Goal: Transaction & Acquisition: Purchase product/service

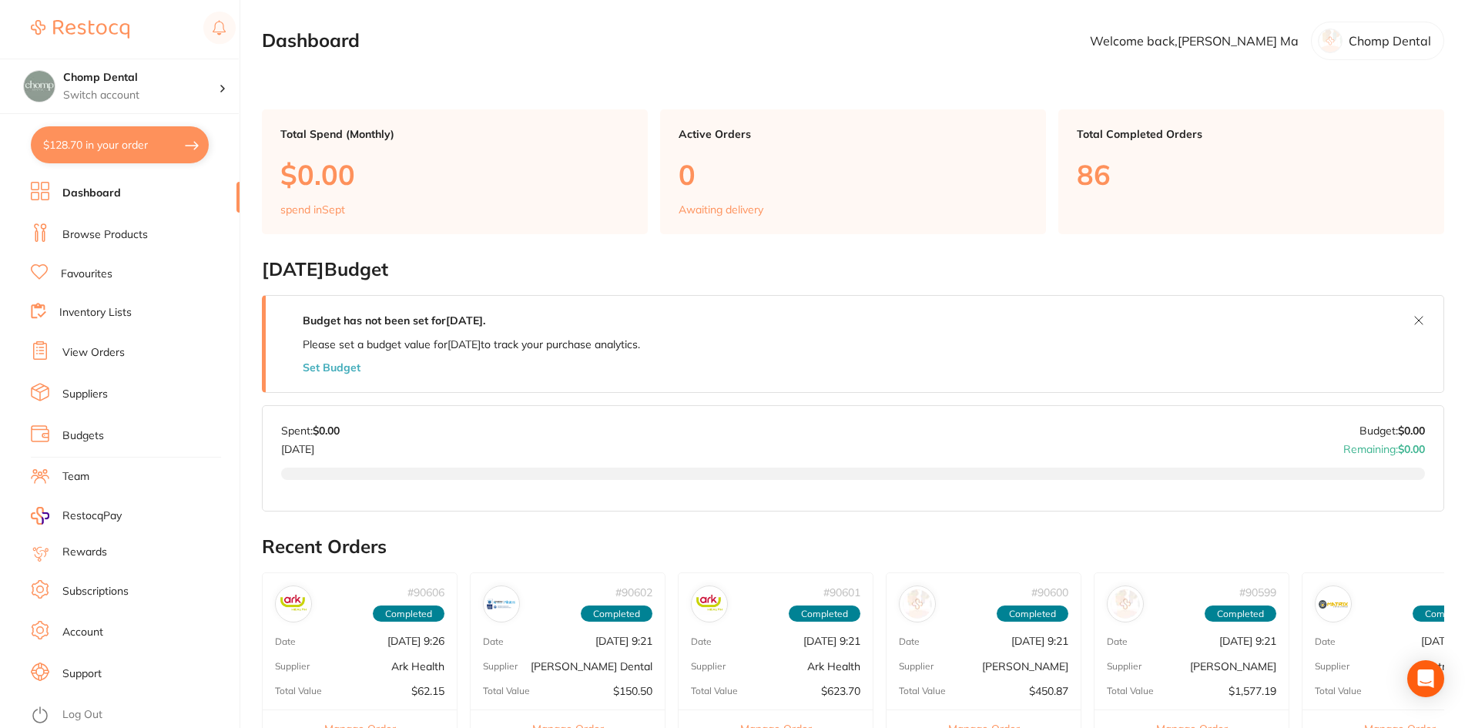
click at [116, 232] on link "Browse Products" at bounding box center [104, 234] width 85 height 15
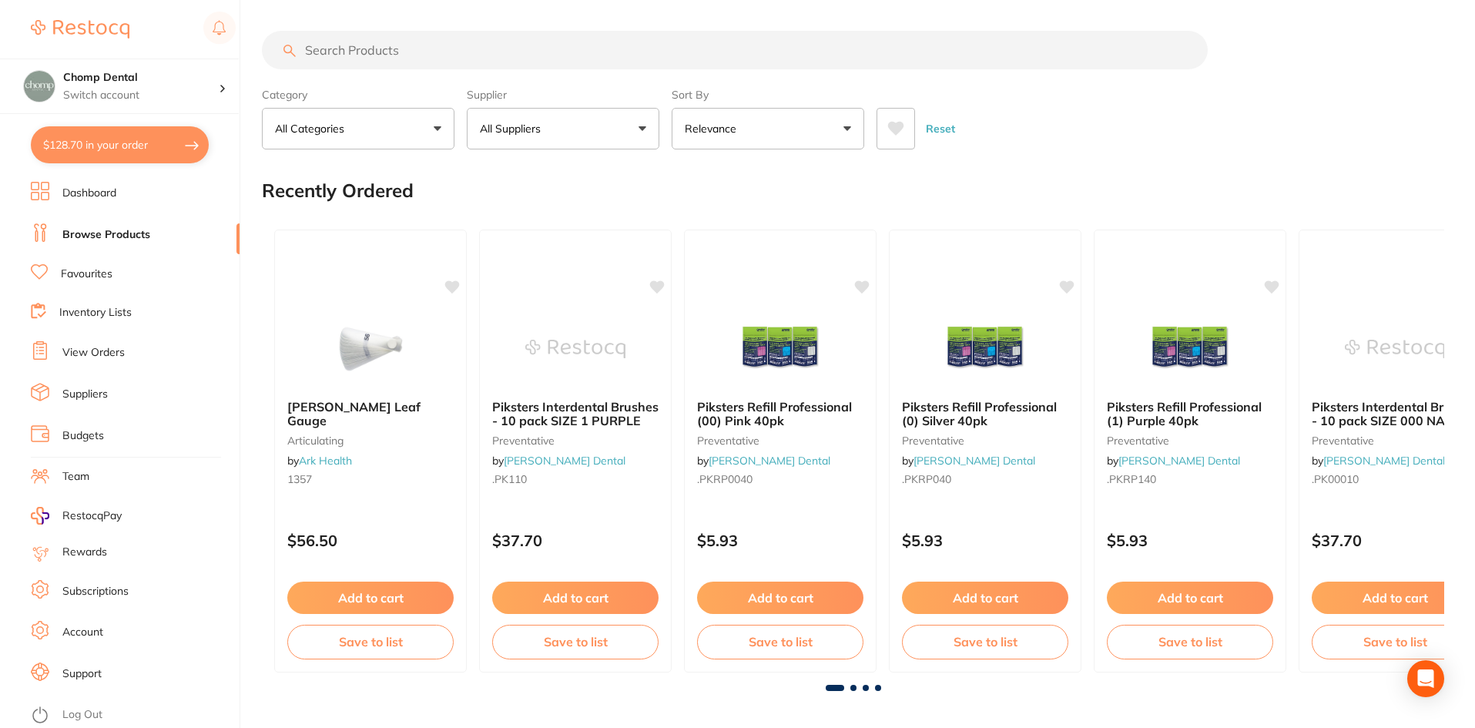
click at [851, 34] on input "search" at bounding box center [735, 50] width 946 height 39
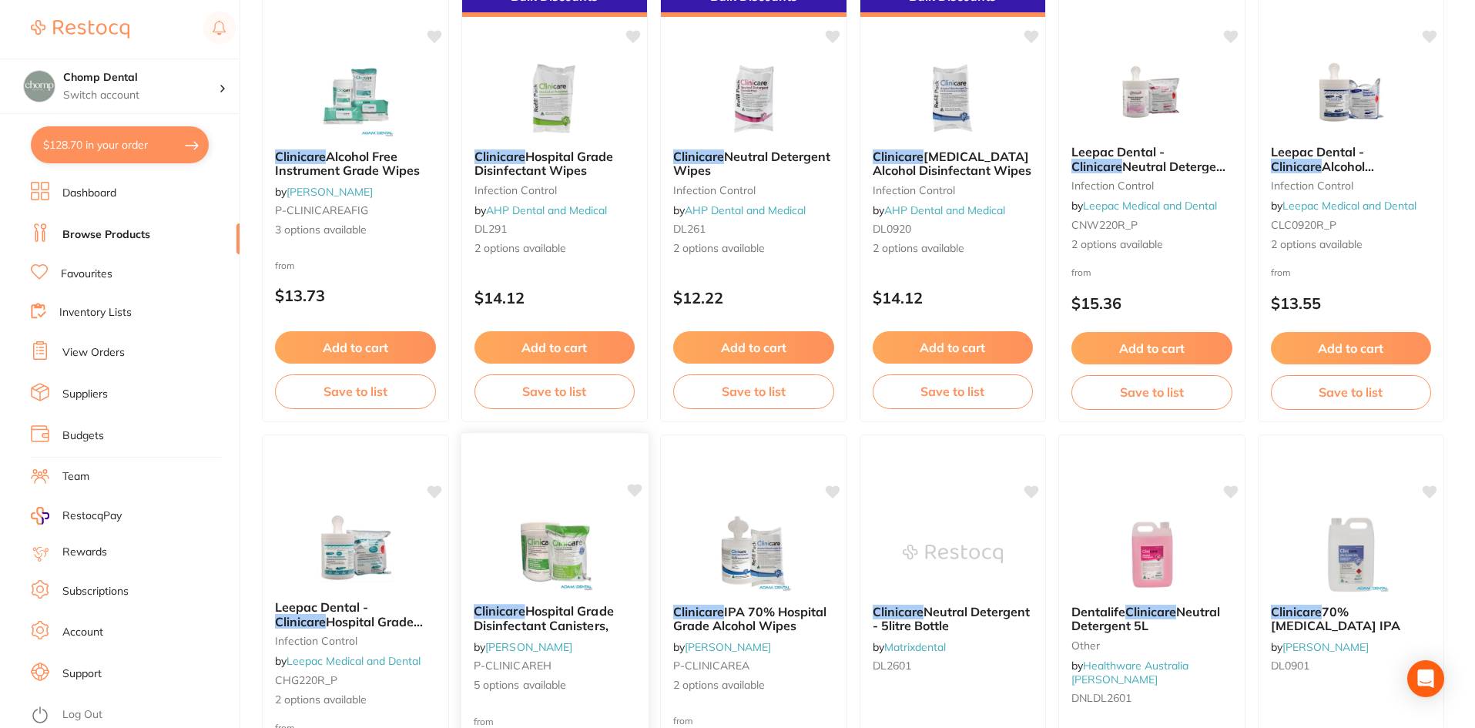
scroll to position [924, 0]
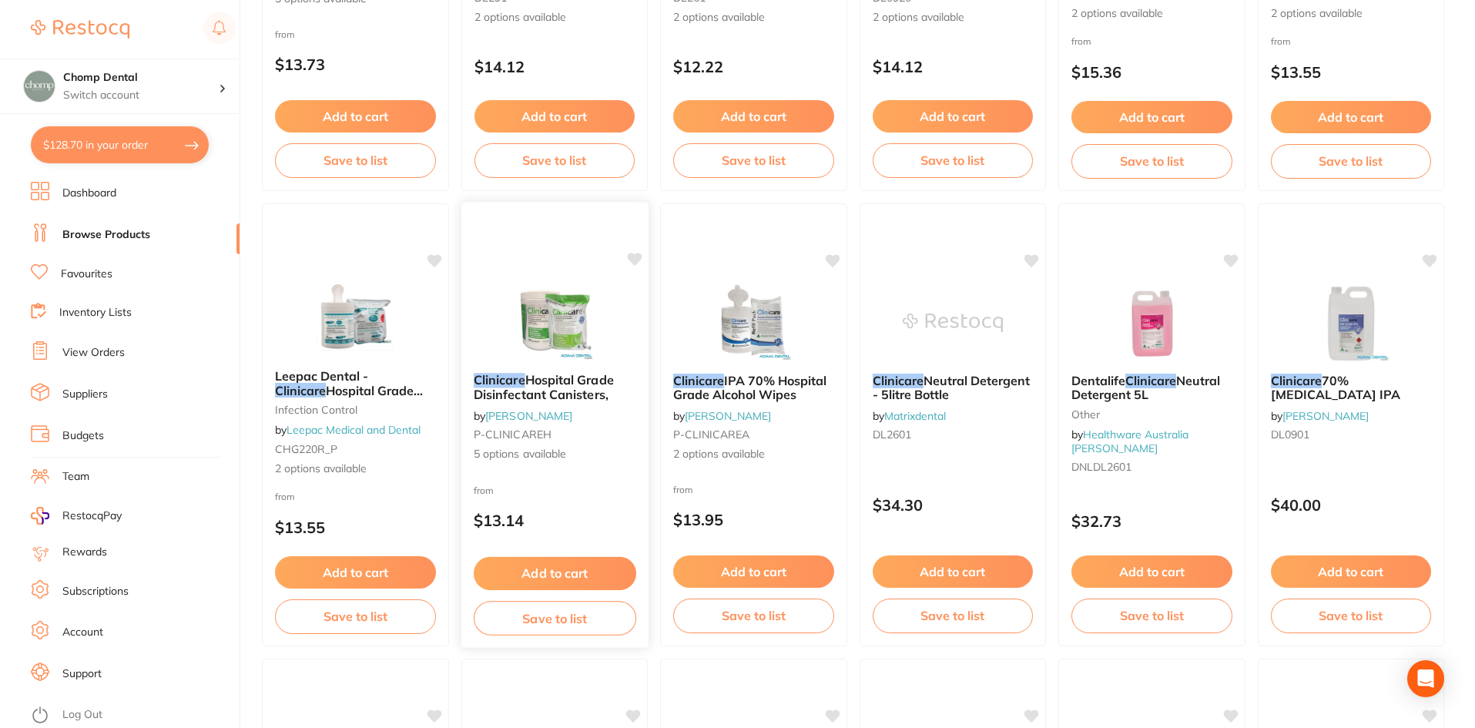
click at [628, 256] on icon at bounding box center [634, 259] width 15 height 13
click at [558, 341] on img at bounding box center [554, 322] width 101 height 78
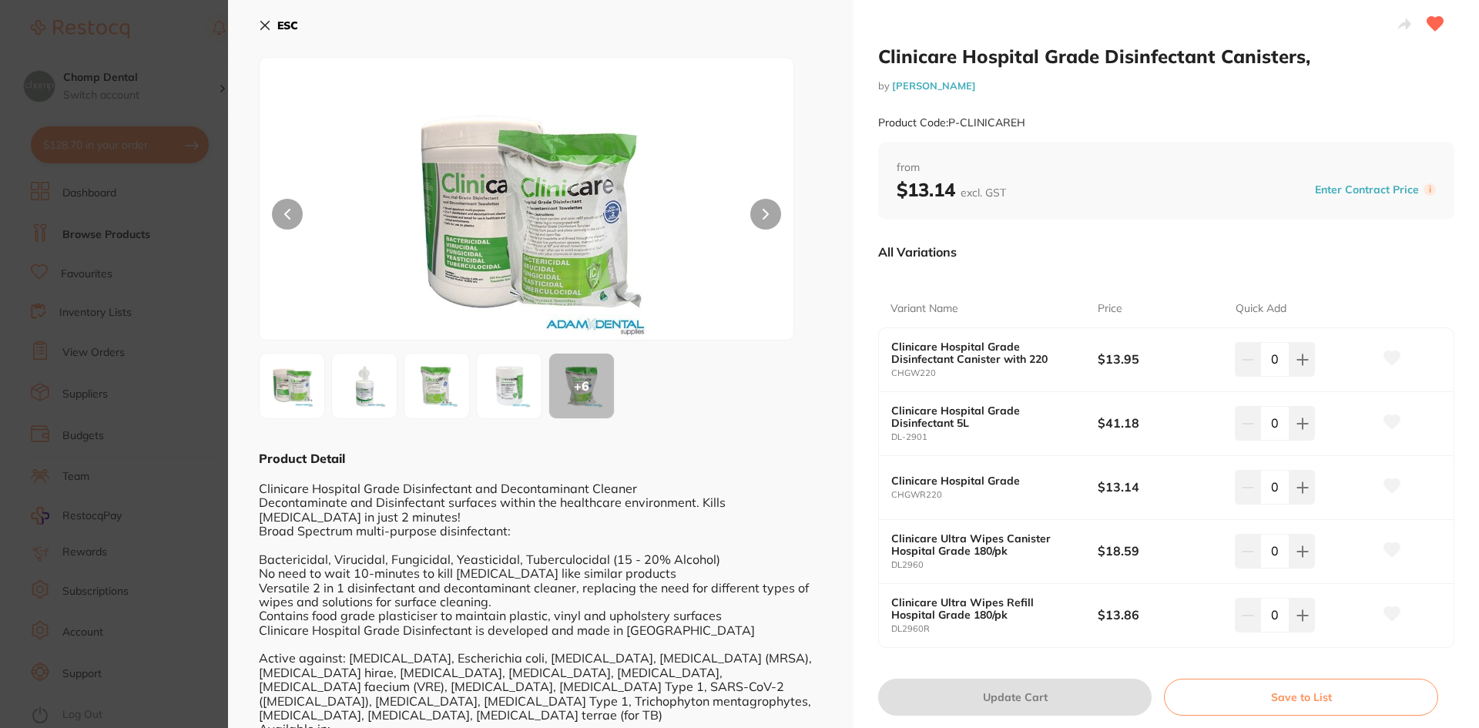
drag, startPoint x: 118, startPoint y: 280, endPoint x: 139, endPoint y: 286, distance: 21.5
click at [118, 280] on section "Clinicare Hospital Grade Disinfectant Canisters, by [PERSON_NAME] Product Code:…" at bounding box center [739, 364] width 1479 height 728
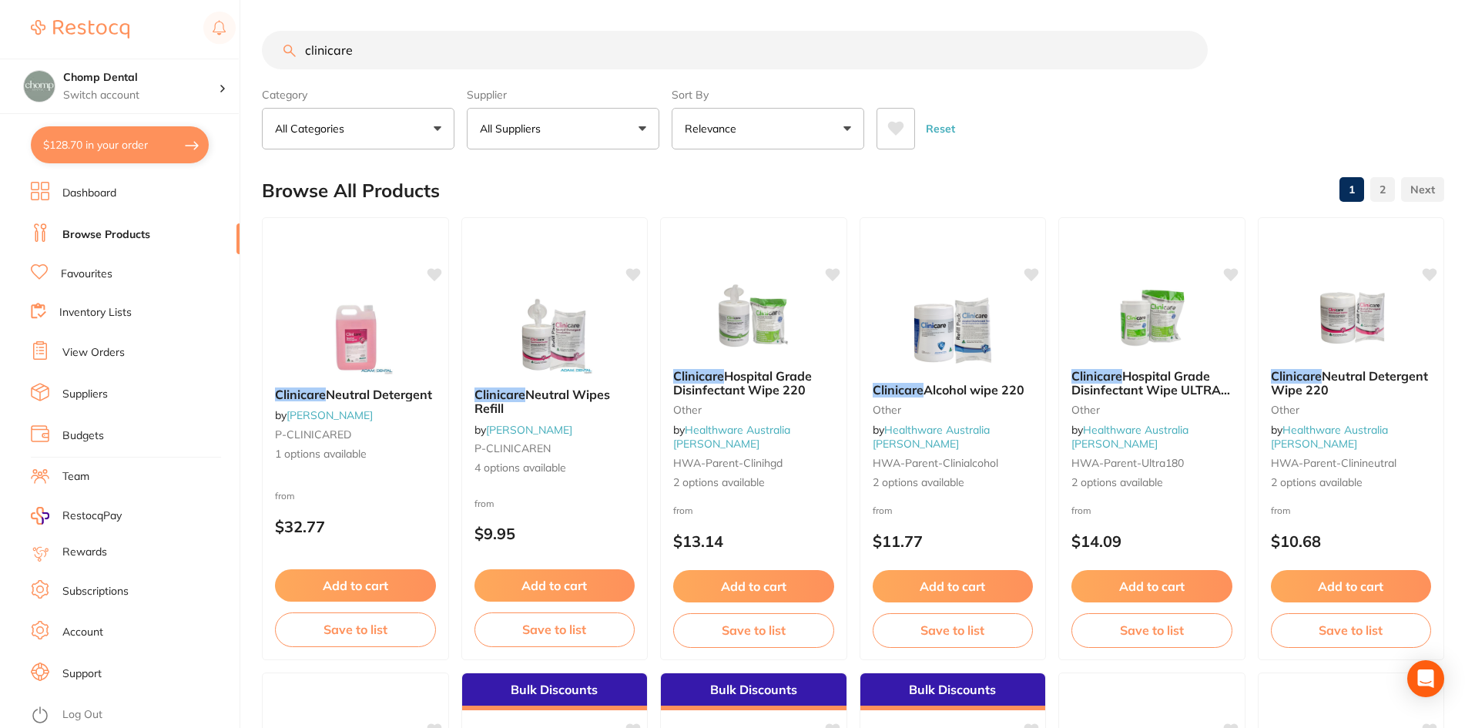
click at [446, 42] on input "clinicare" at bounding box center [735, 50] width 946 height 39
type input "clinicare alcohol free"
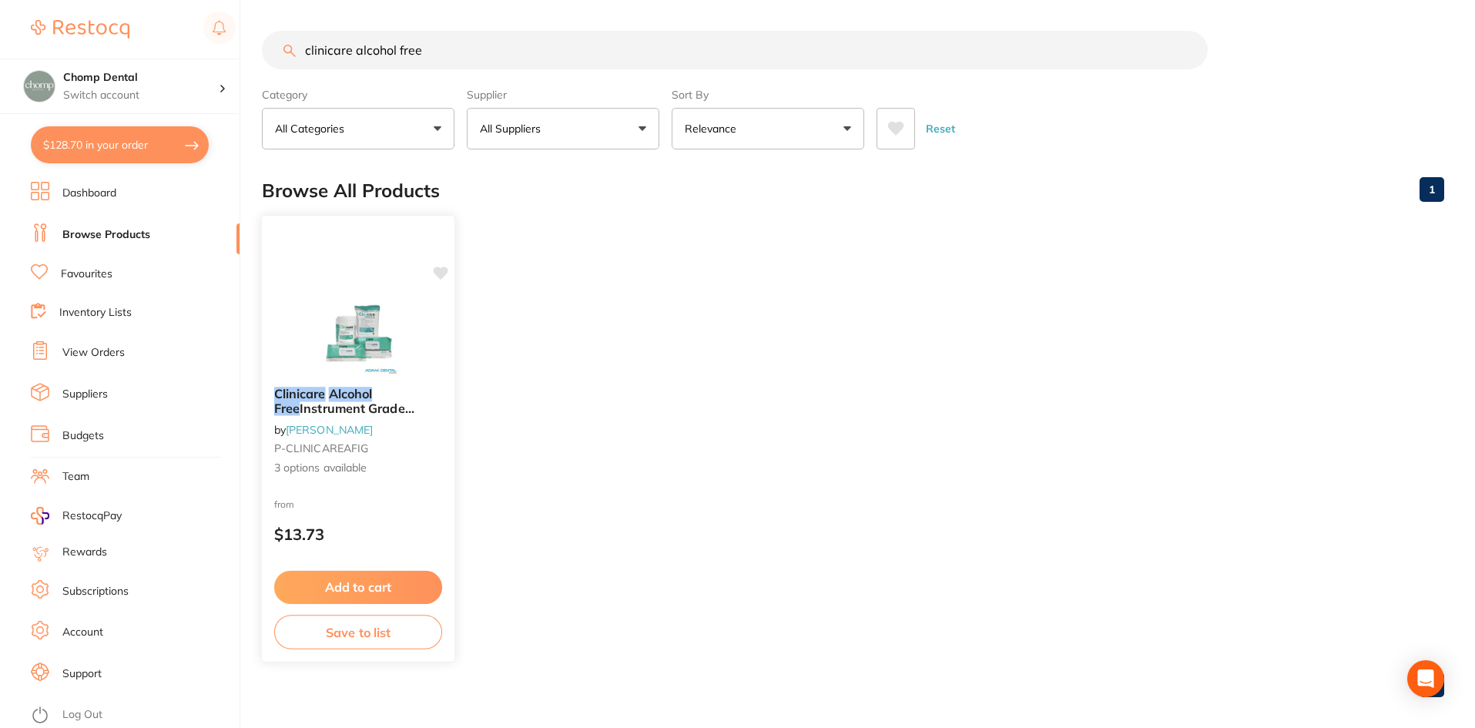
click at [303, 377] on div "Clinicare Alcohol Free Instrument Grade Wipes by [PERSON_NAME] P-CLINICAREAFIG …" at bounding box center [358, 431] width 193 height 114
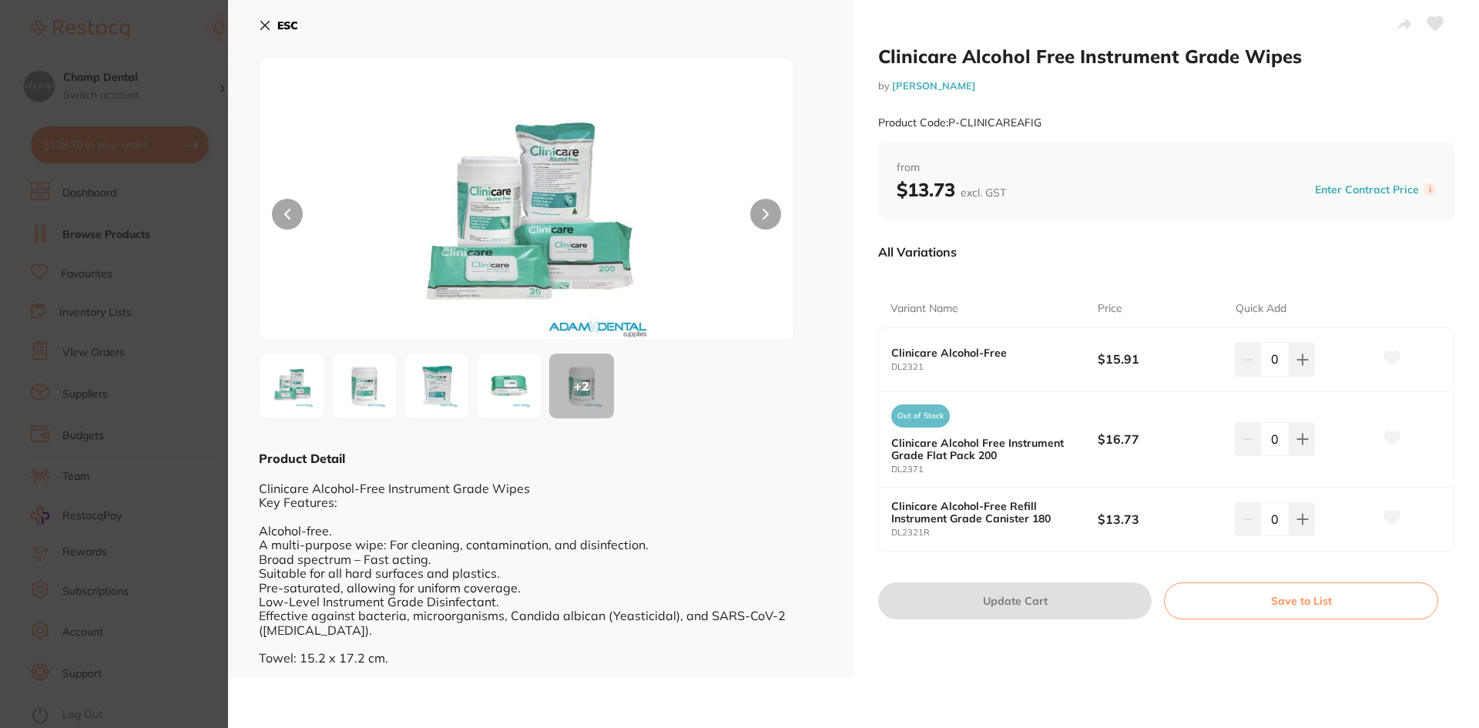
click at [1439, 18] on button at bounding box center [1435, 25] width 39 height 39
click at [114, 315] on section "Clinicare Alcohol Free Instrument Grade Wipes by [PERSON_NAME] Product Code: P-…" at bounding box center [739, 364] width 1479 height 728
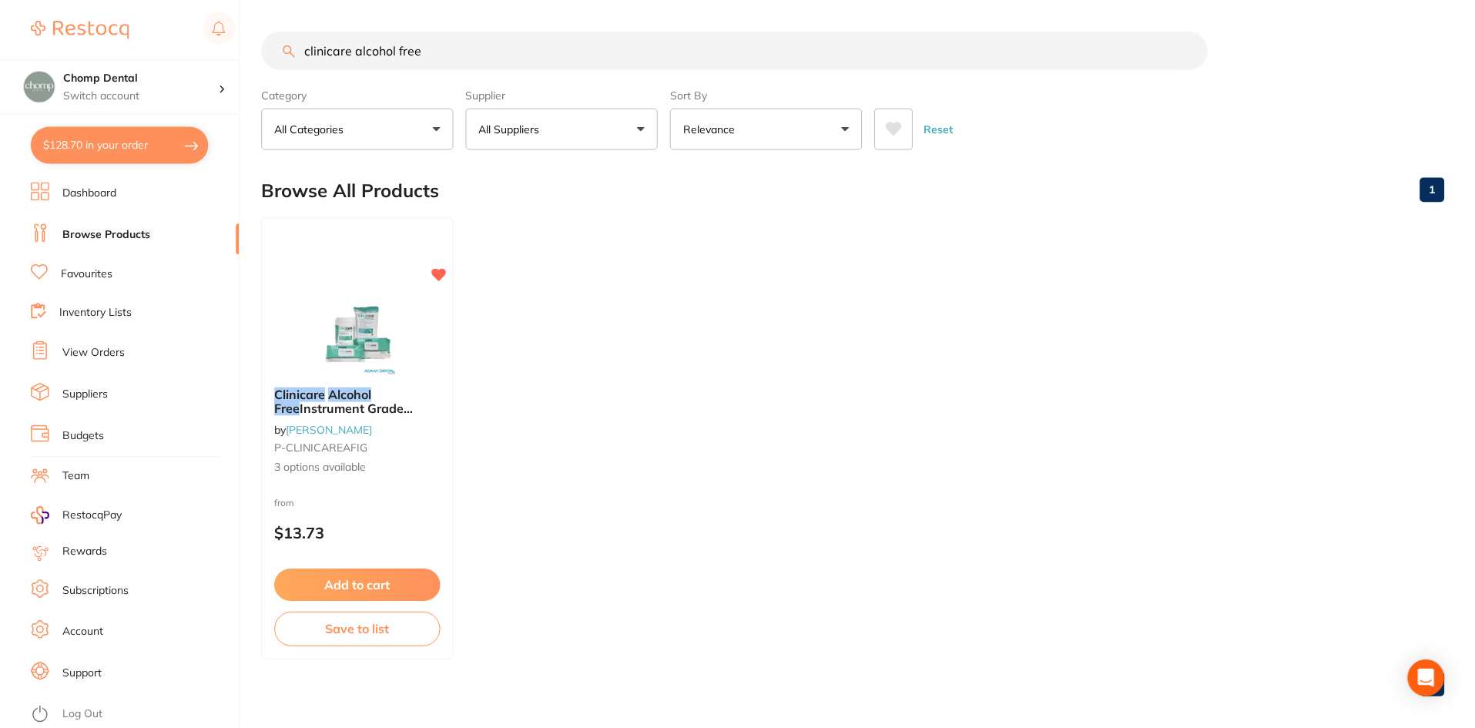
scroll to position [5, 0]
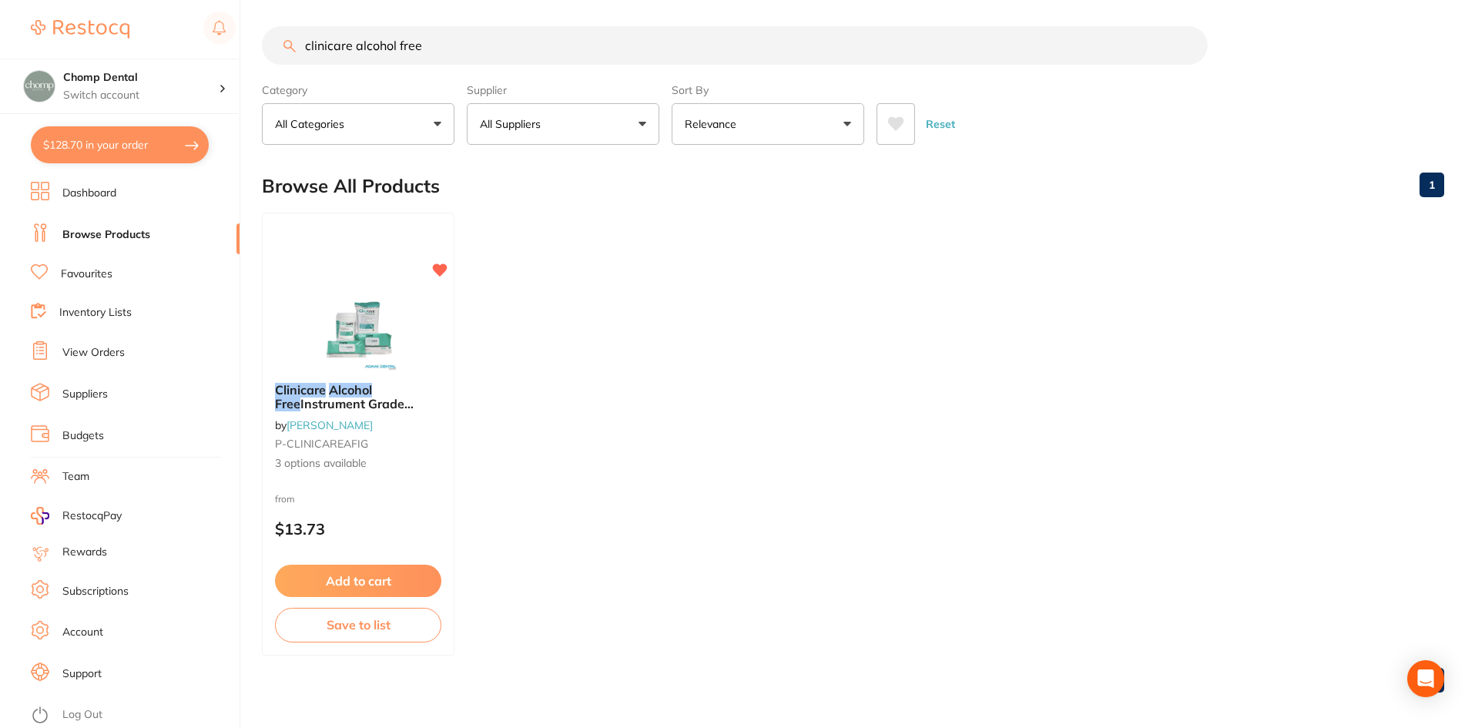
click at [60, 280] on li "Favourites" at bounding box center [135, 274] width 209 height 20
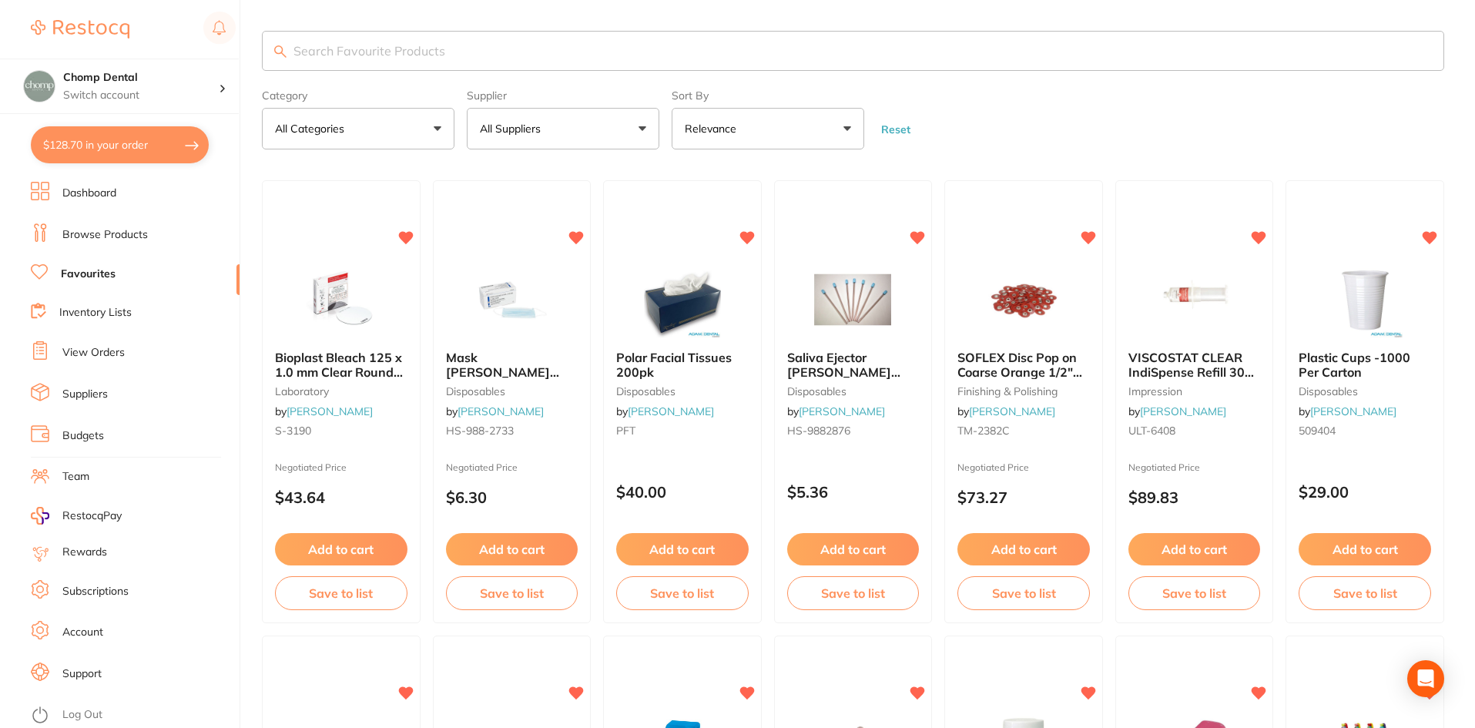
click at [534, 42] on input "search" at bounding box center [853, 51] width 1182 height 40
type input "clinicare"
